Goal: Transaction & Acquisition: Purchase product/service

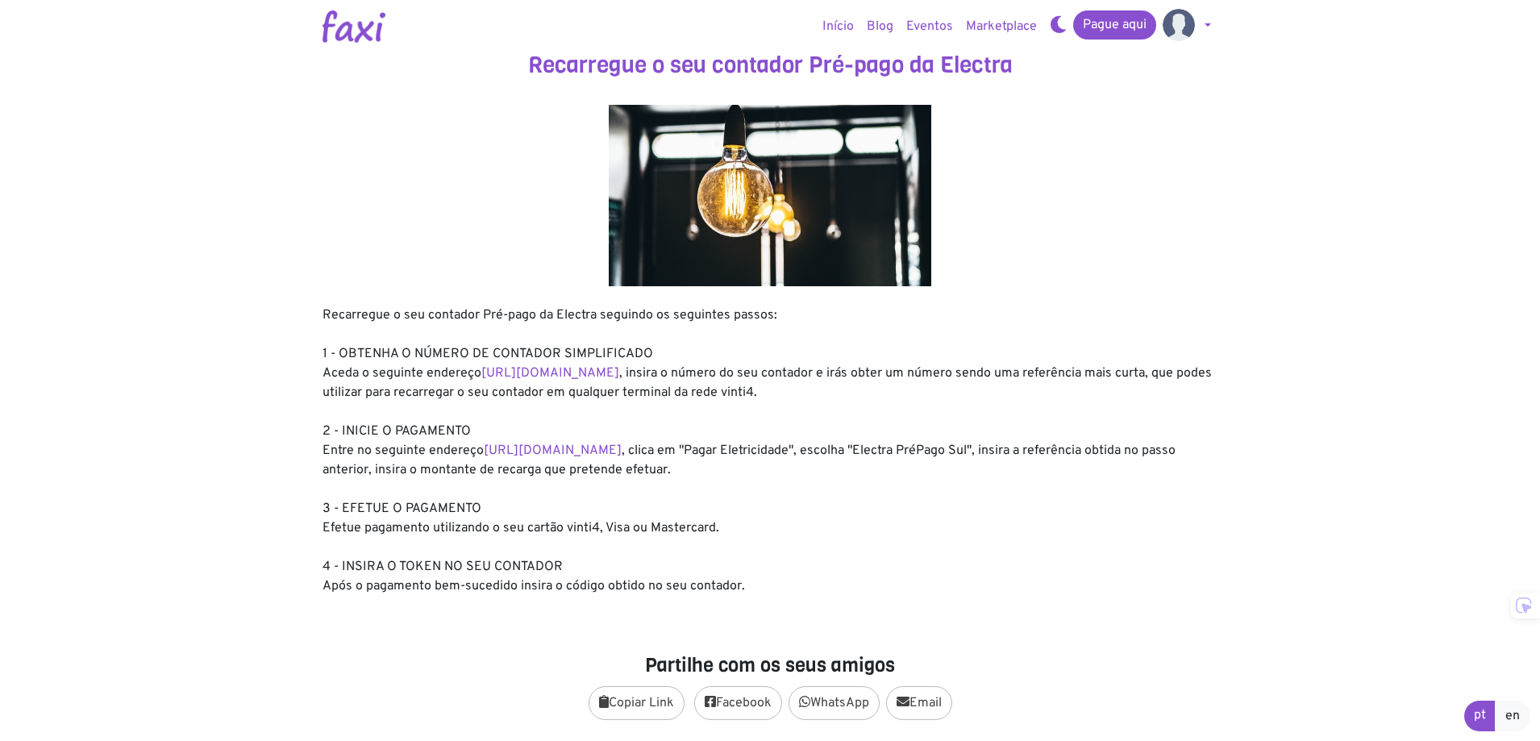
click at [833, 29] on link "Início" at bounding box center [838, 26] width 44 height 32
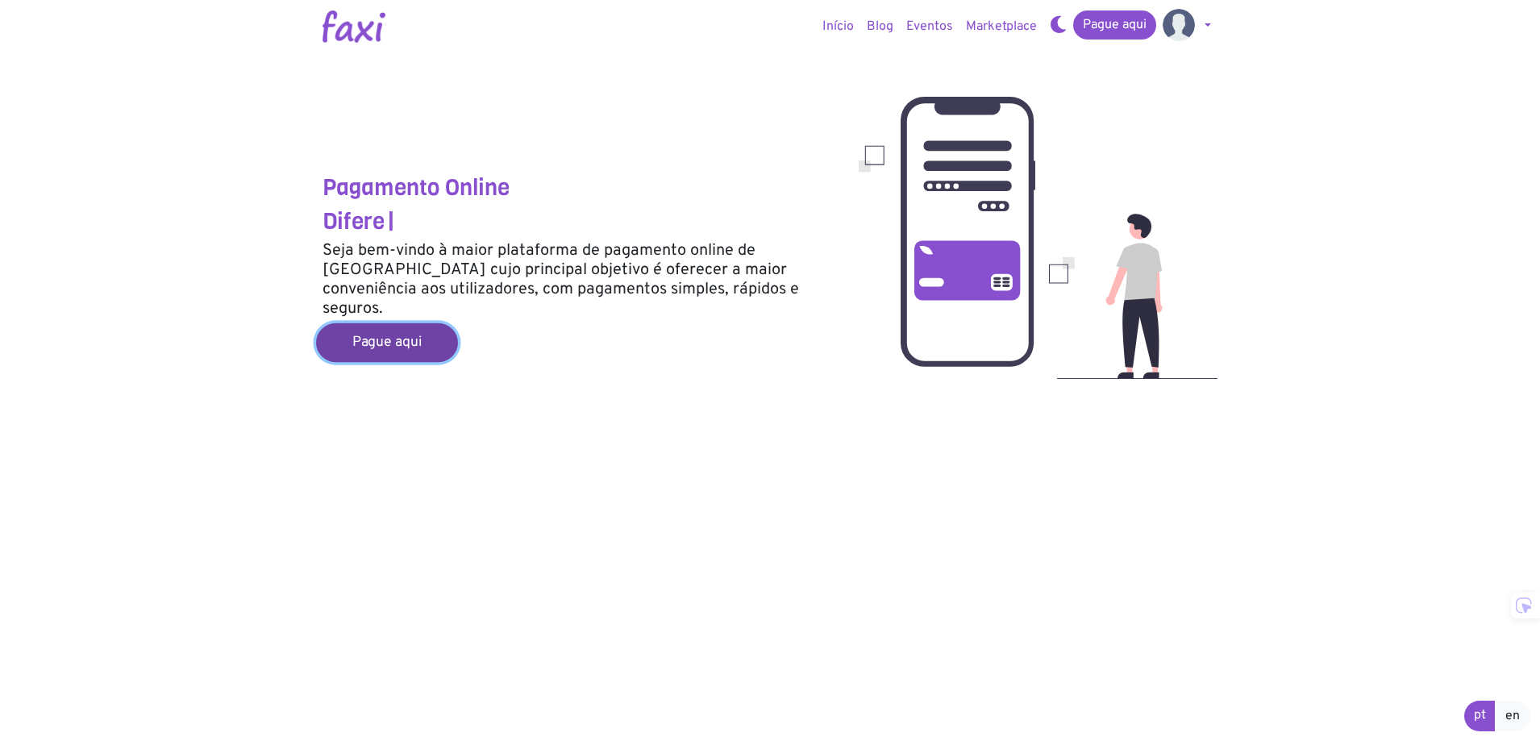
click at [385, 323] on link "Pague aqui" at bounding box center [387, 342] width 142 height 39
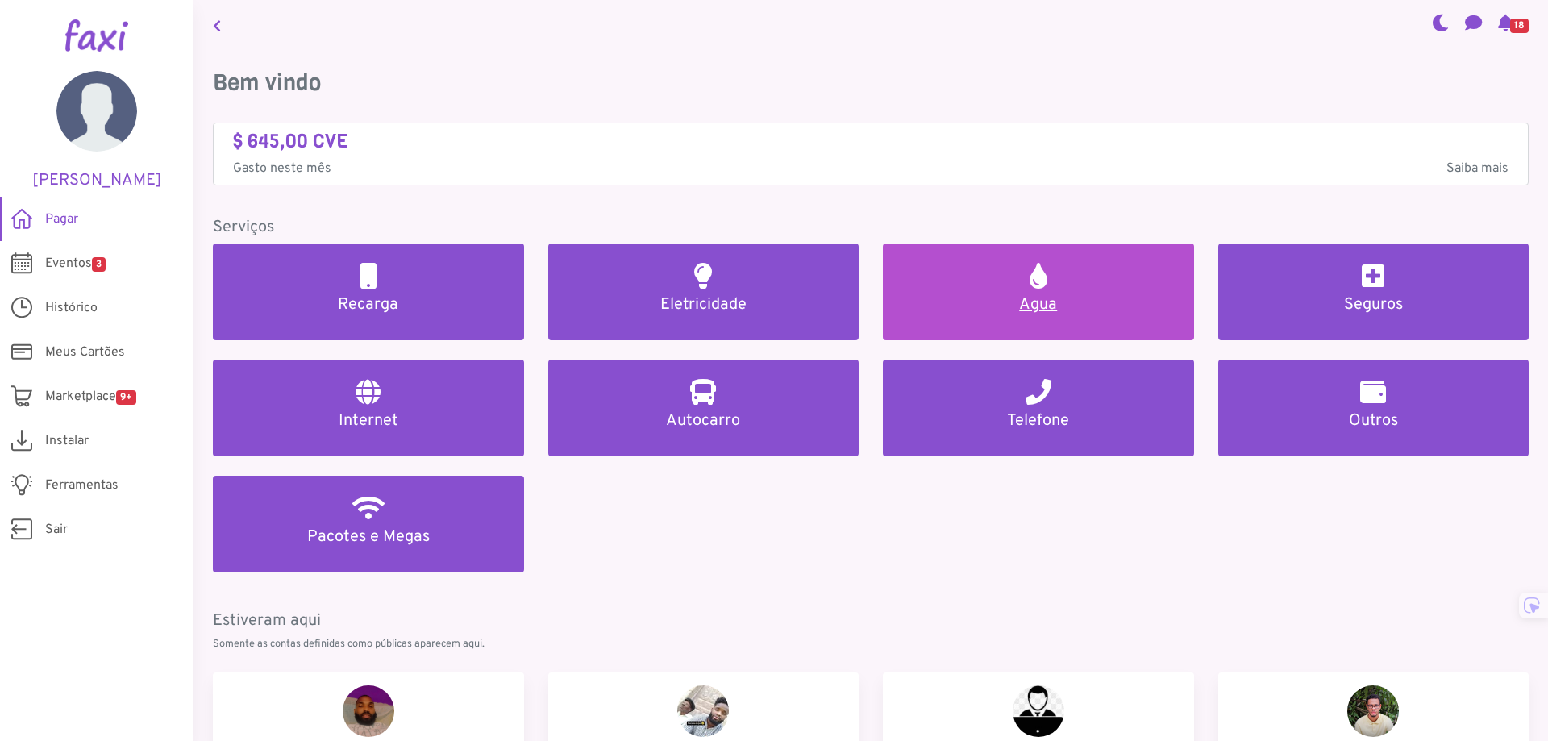
click at [1068, 302] on h5 "Agua" at bounding box center [1038, 304] width 273 height 19
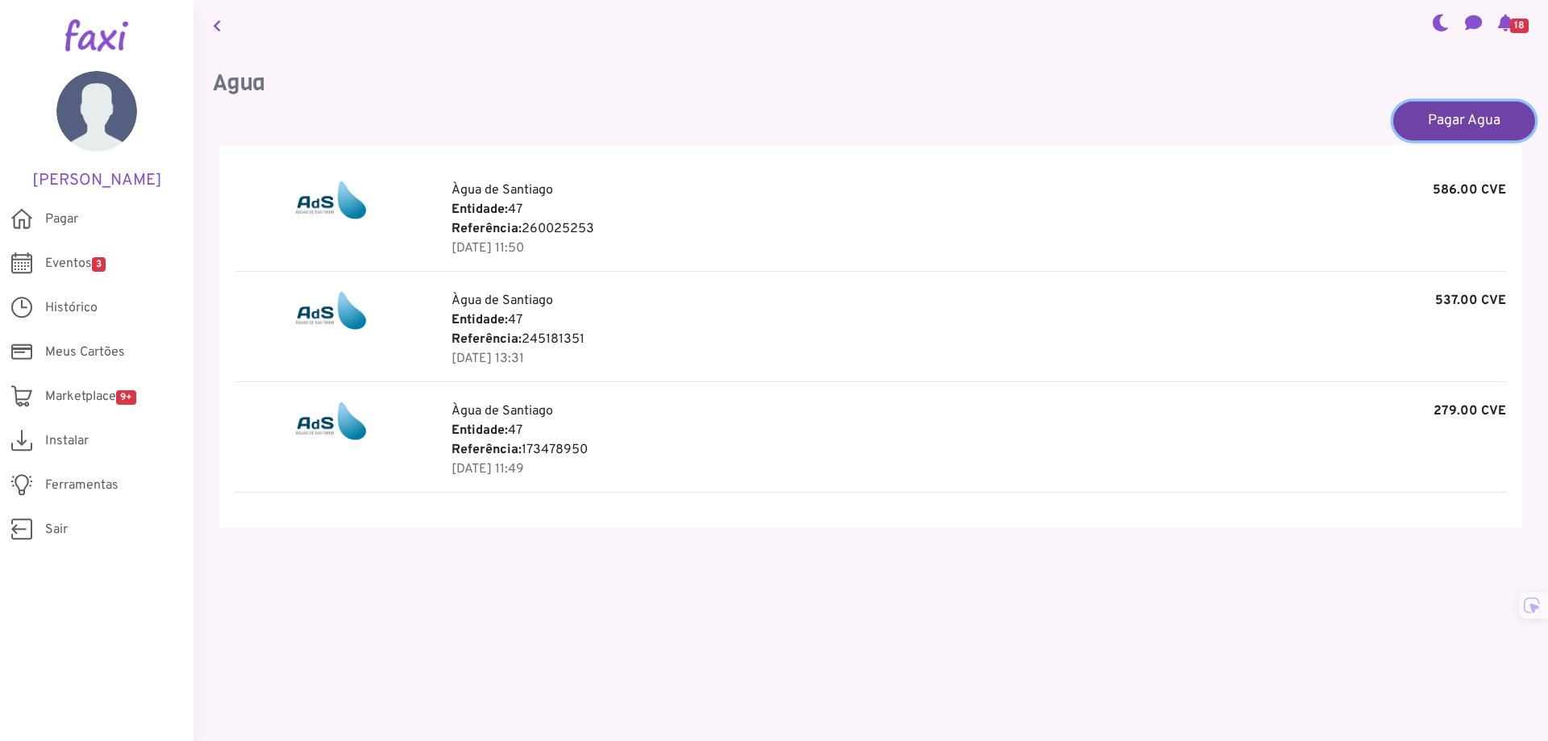
click at [1441, 127] on link "Pagar Agua" at bounding box center [1464, 120] width 142 height 39
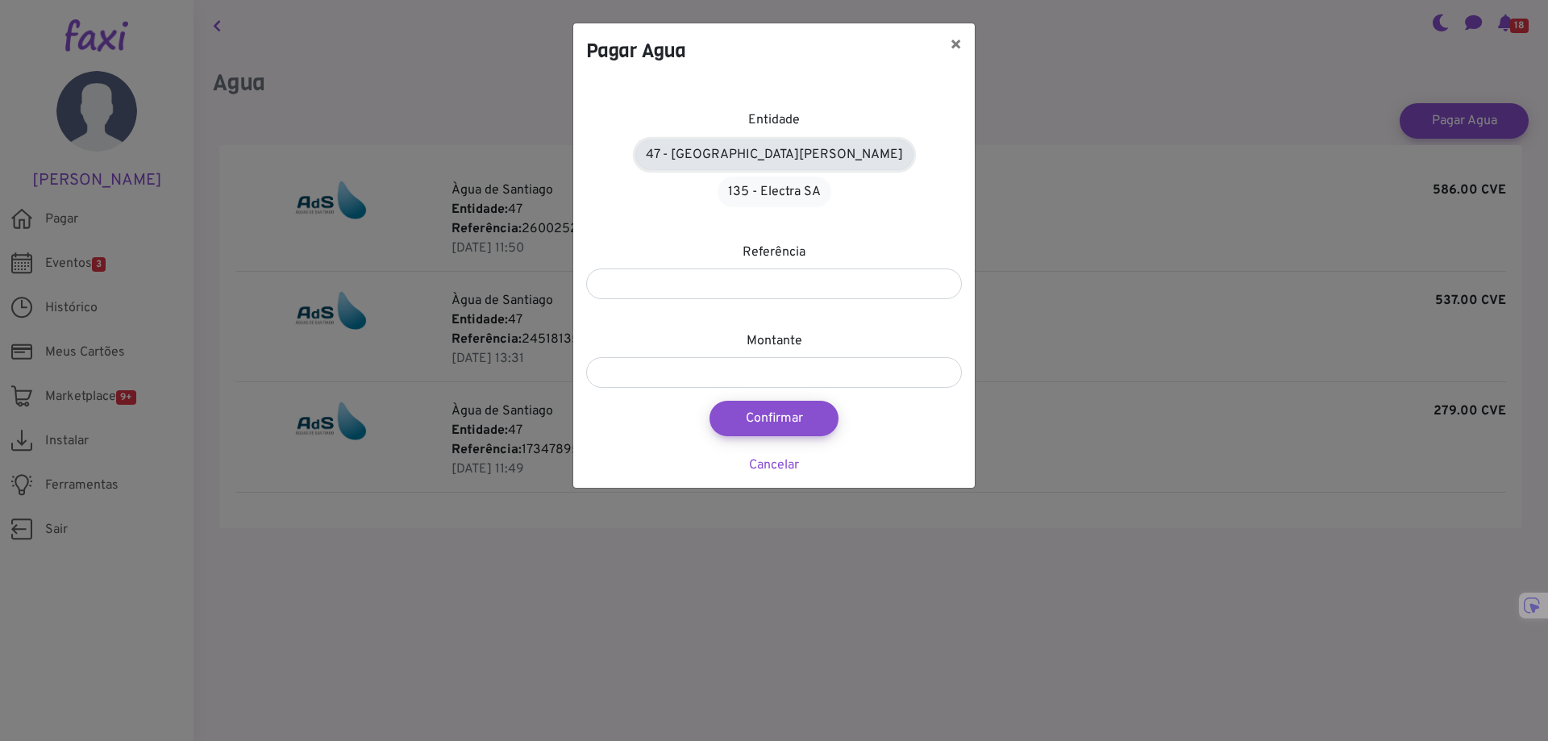
click at [743, 150] on link "47 - Àgua de Santiago" at bounding box center [774, 154] width 278 height 31
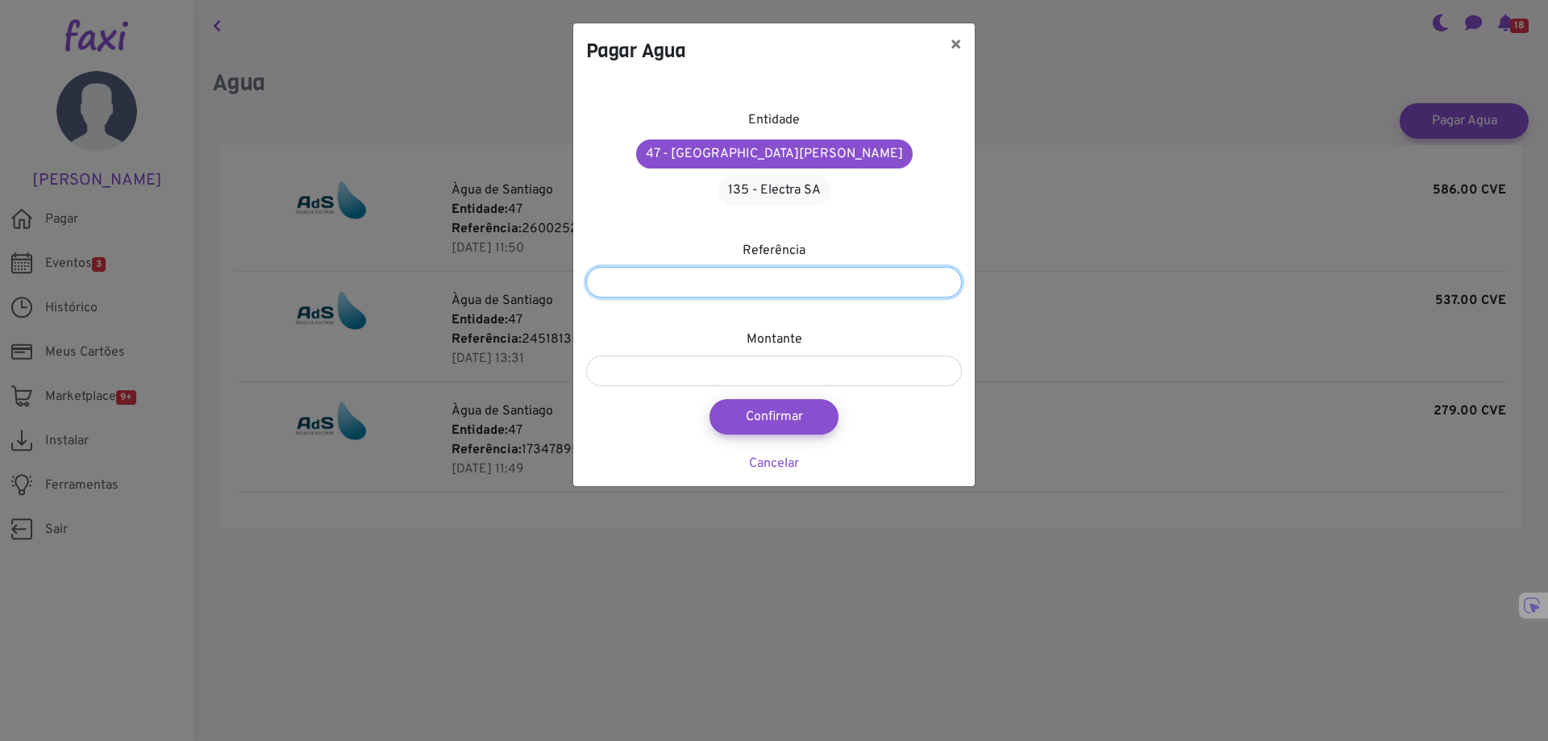
click at [736, 267] on input "number" at bounding box center [774, 282] width 376 height 31
type input "*********"
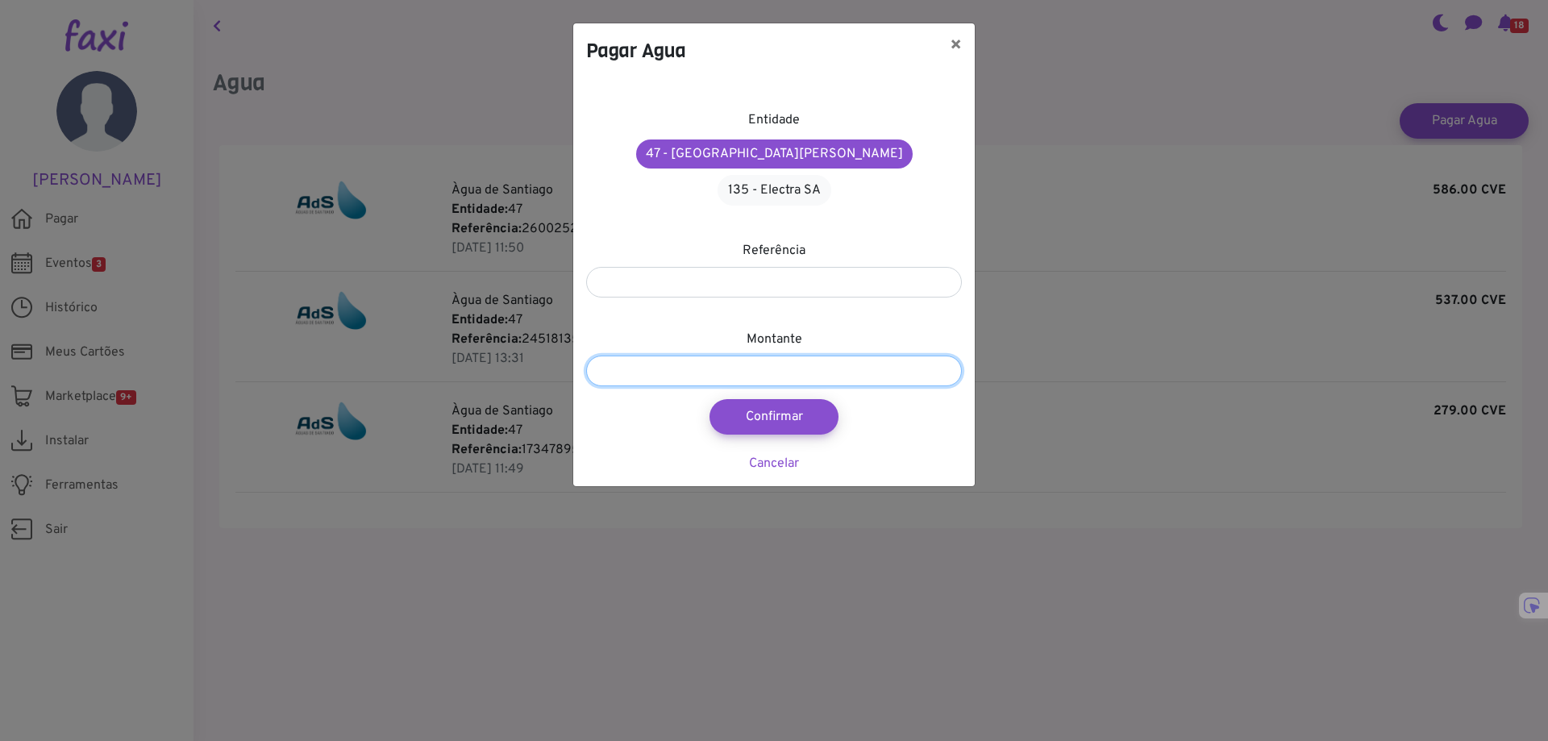
click at [717, 356] on input "number" at bounding box center [774, 371] width 376 height 31
type input "***"
click at [768, 398] on button "Confirmar" at bounding box center [774, 417] width 142 height 39
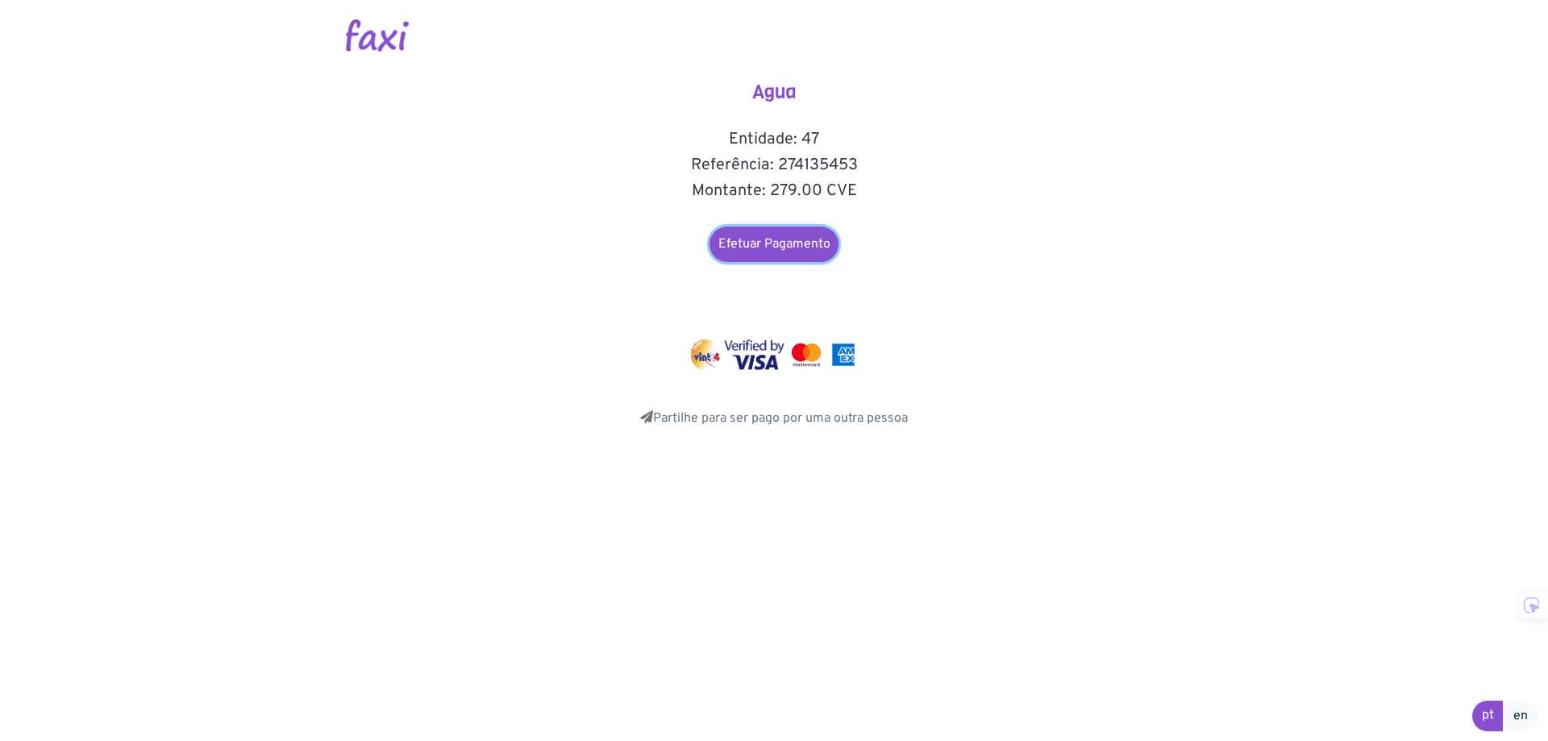
click at [800, 243] on link "Efetuar Pagamento" at bounding box center [774, 244] width 129 height 35
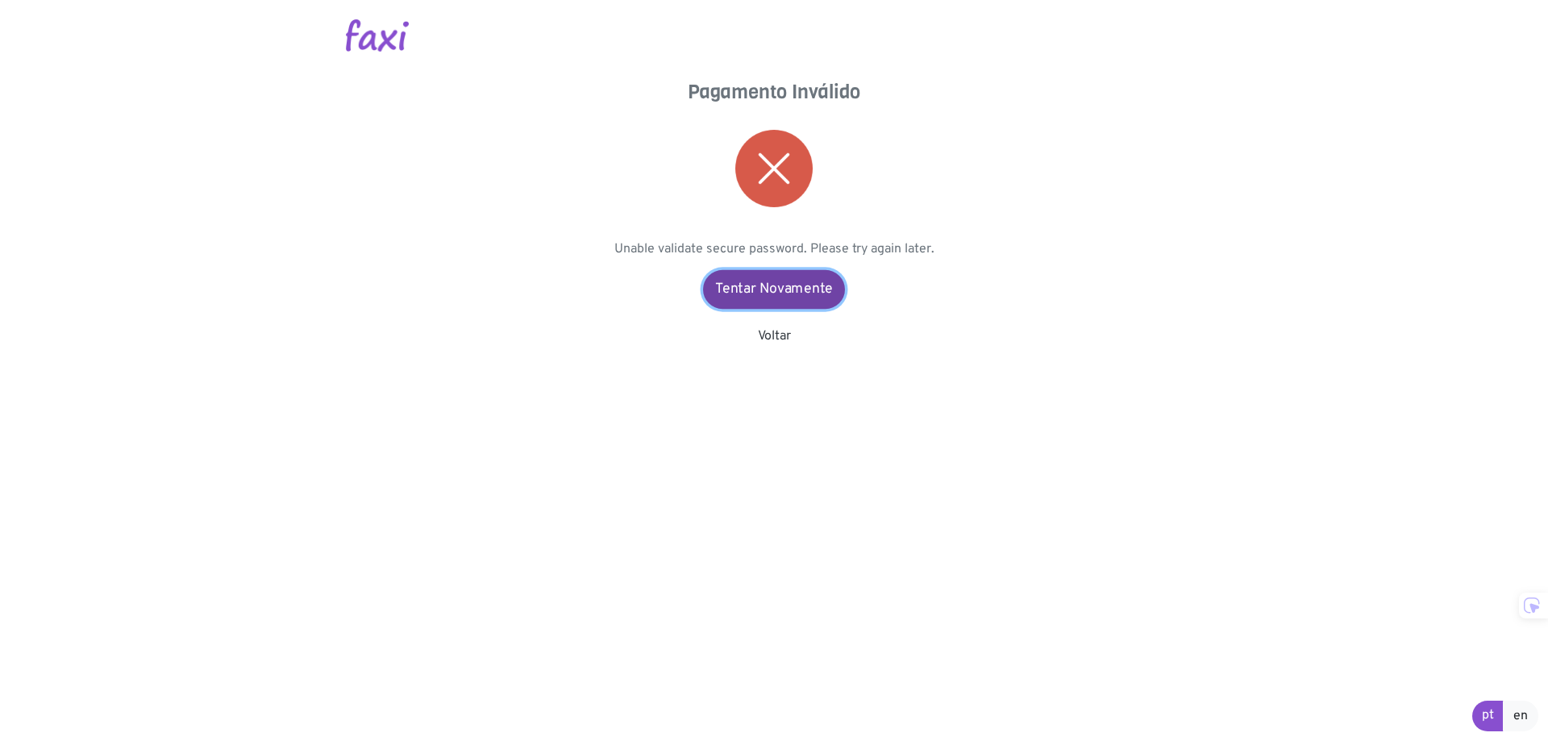
click at [768, 297] on link "Tentar Novamente" at bounding box center [774, 289] width 142 height 39
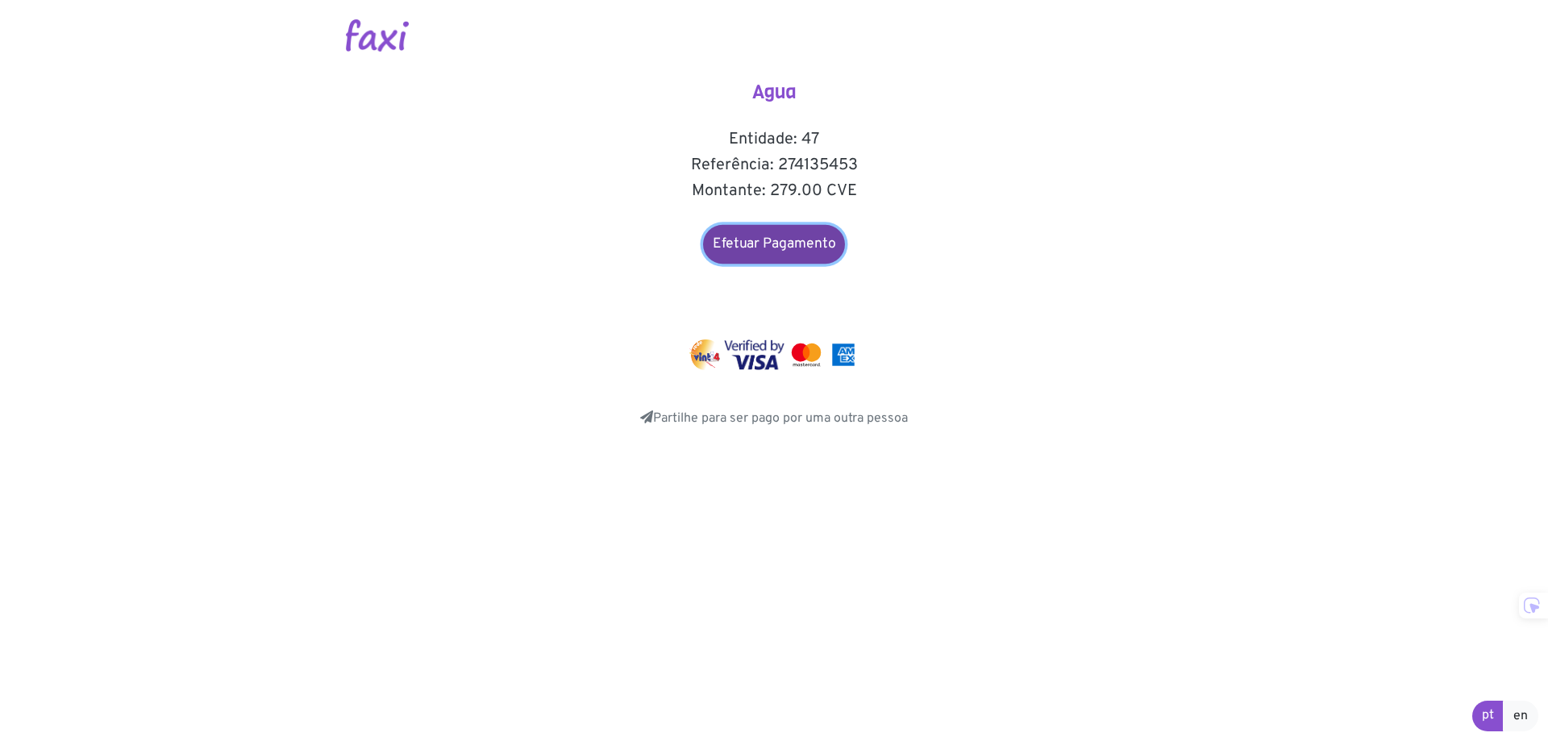
click at [776, 251] on link "Efetuar Pagamento" at bounding box center [774, 244] width 142 height 39
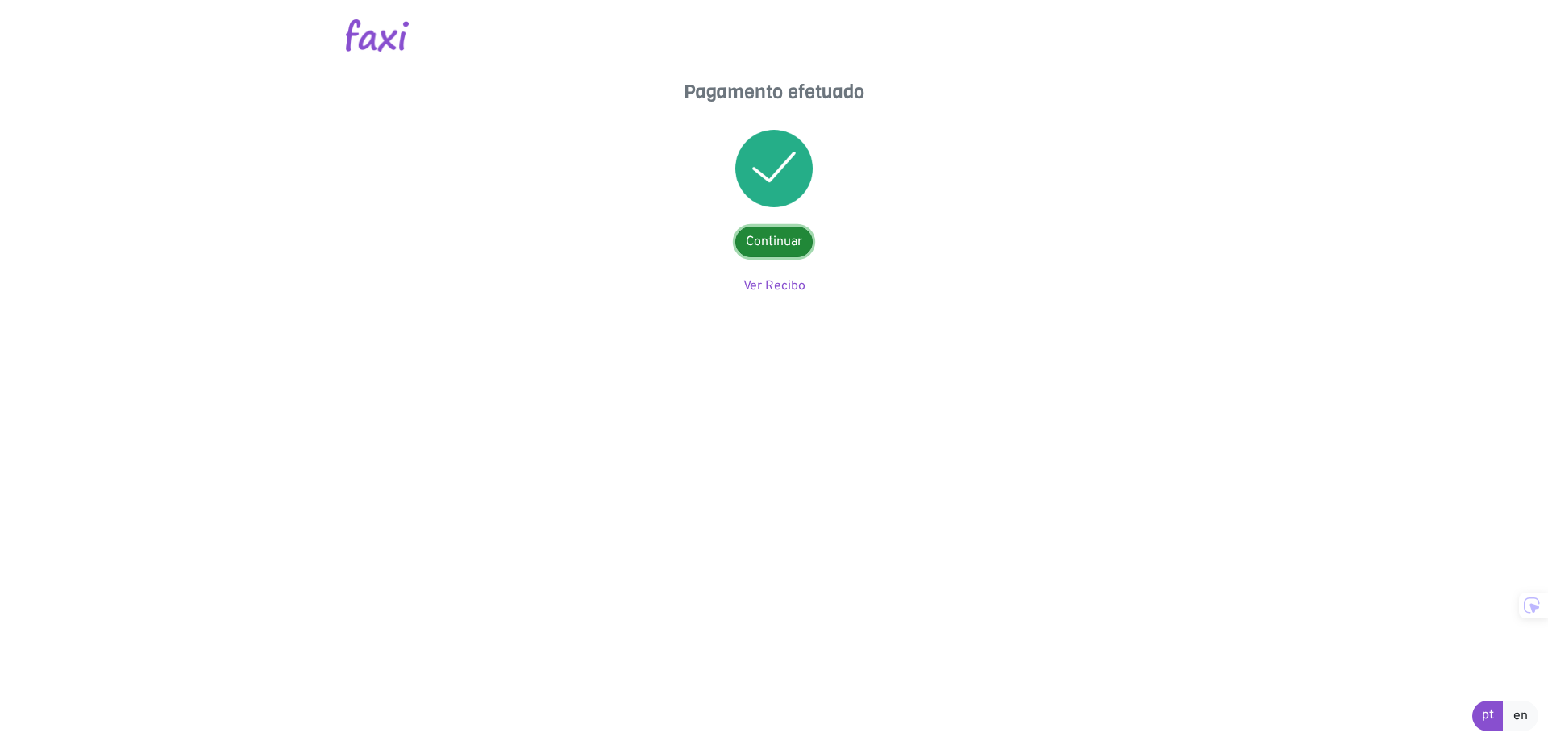
click at [786, 243] on link "Continuar" at bounding box center [773, 242] width 77 height 31
